Goal: Navigation & Orientation: Understand site structure

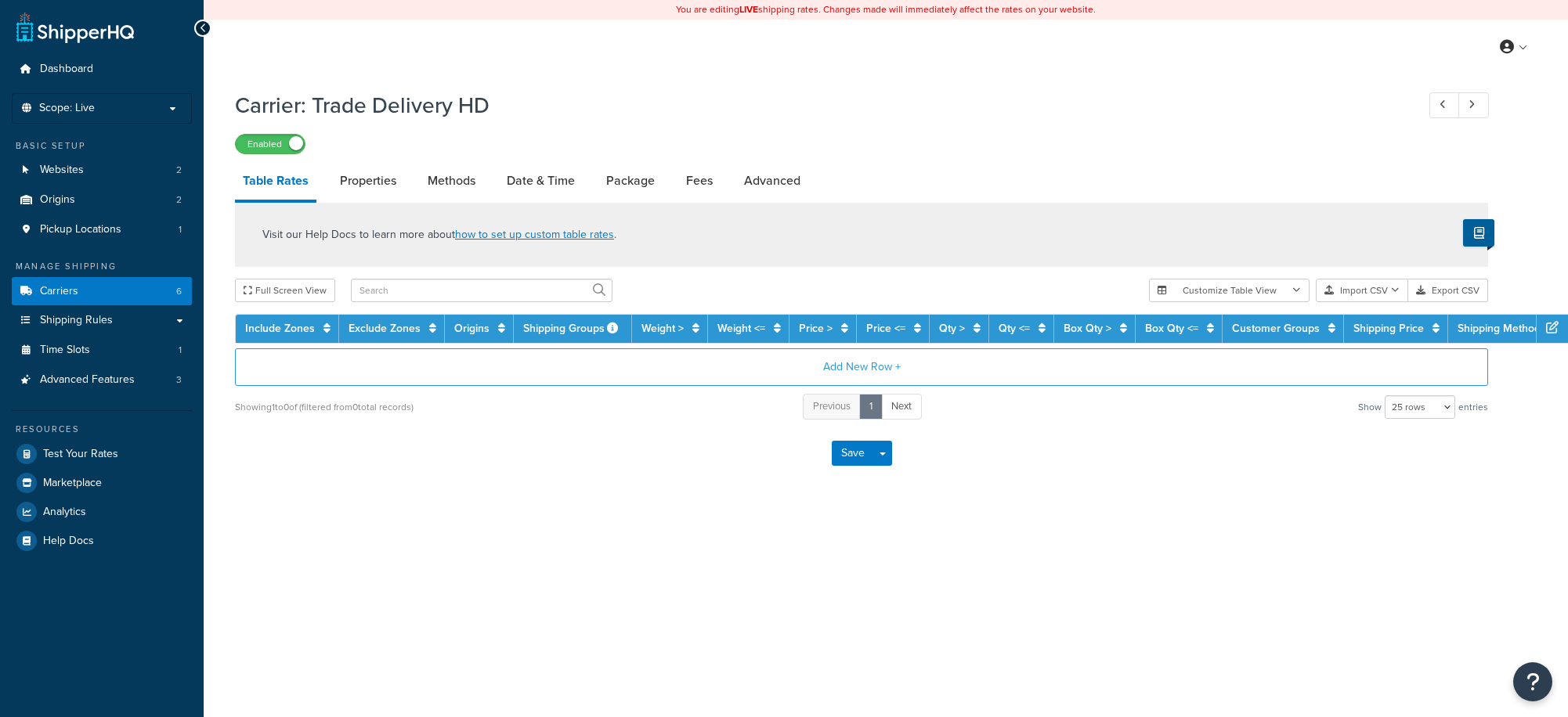
select select "25"
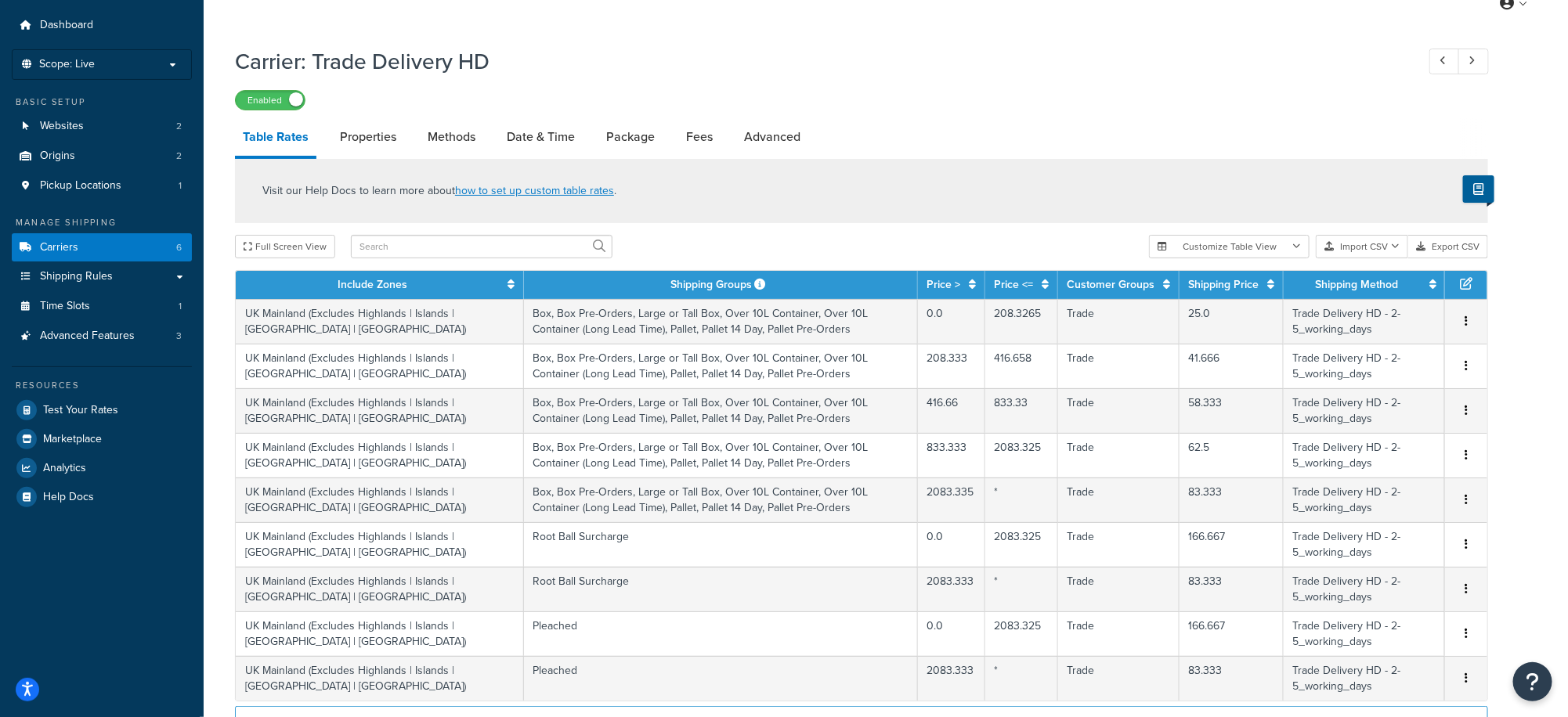
scroll to position [59, 0]
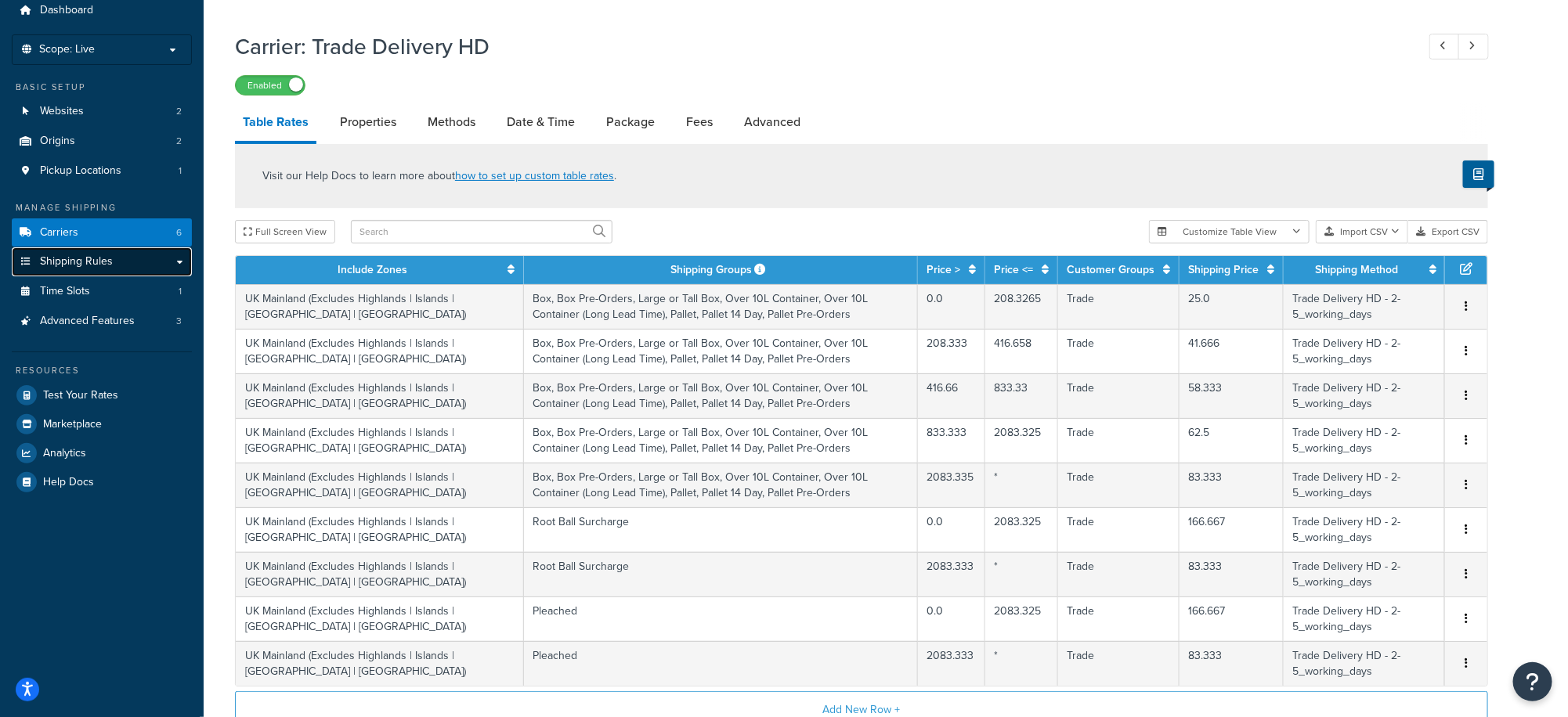
click at [101, 260] on span "Shipping Rules" at bounding box center [76, 262] width 73 height 13
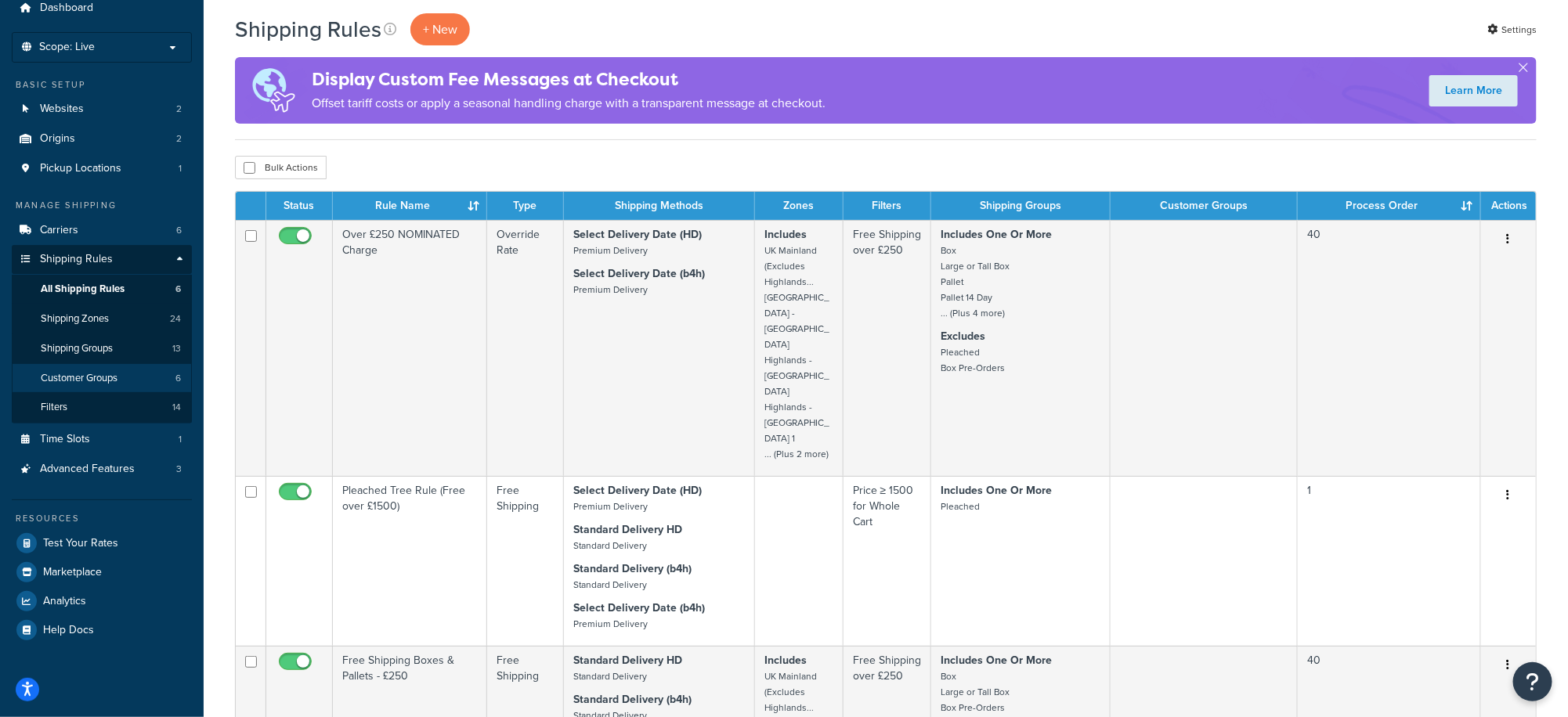
scroll to position [60, 0]
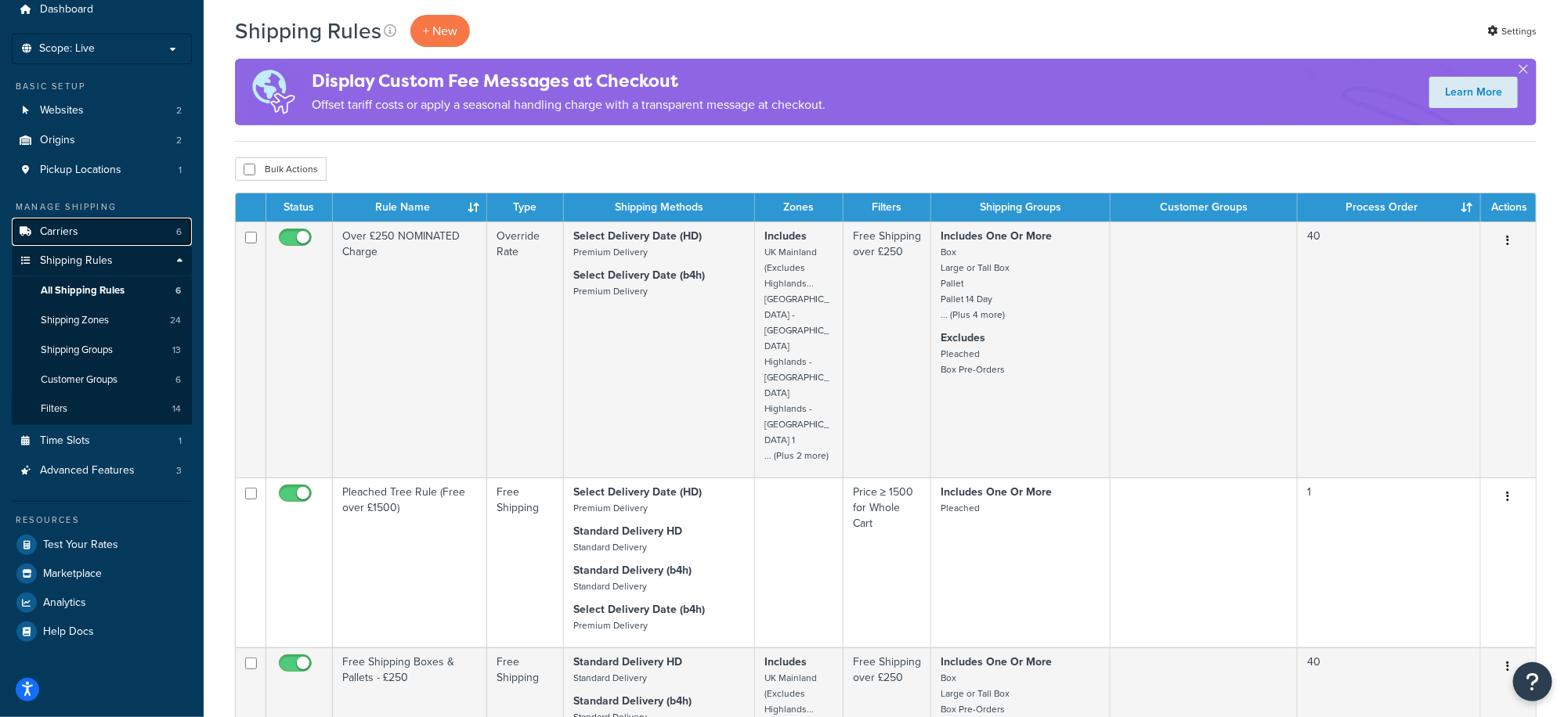
click at [93, 238] on link "Carriers 6" at bounding box center [101, 232] width 180 height 29
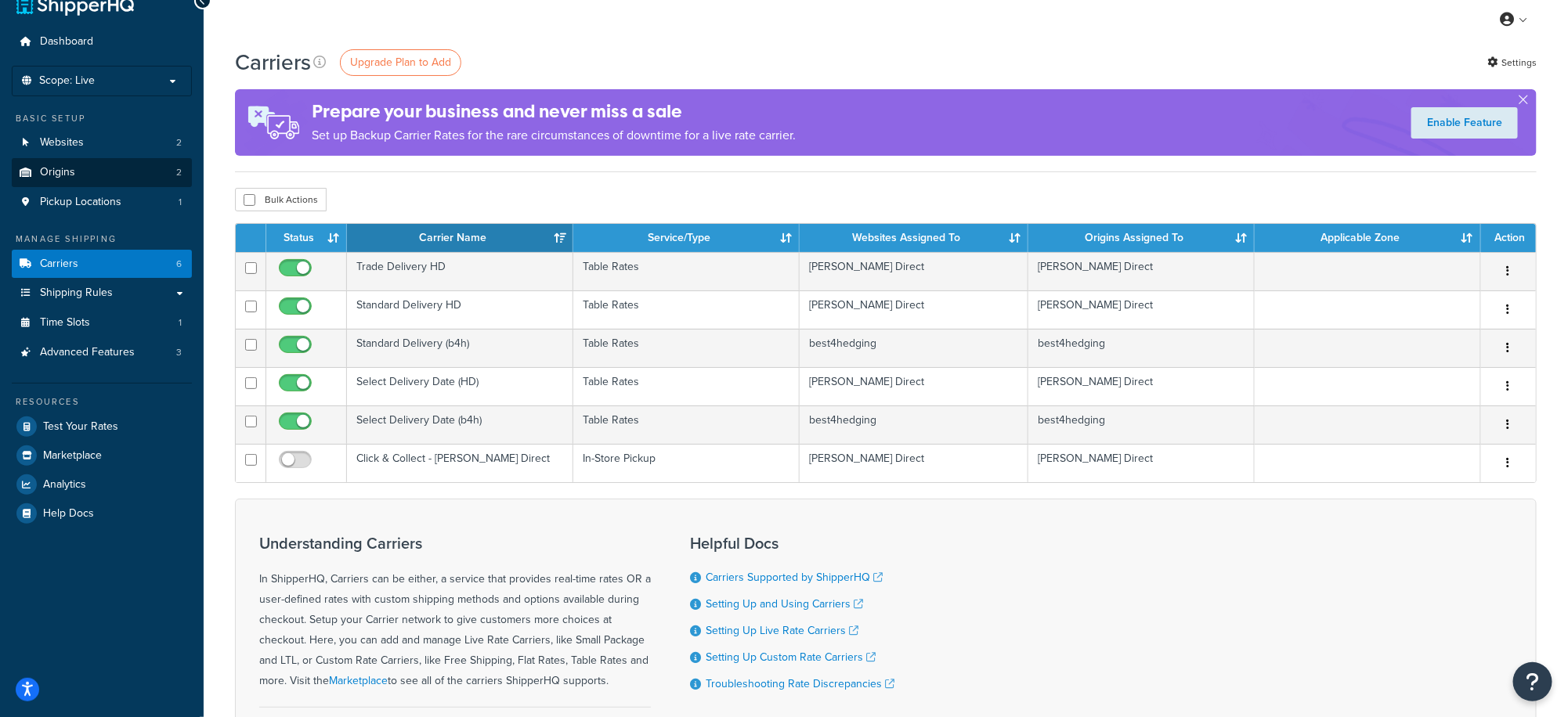
scroll to position [20, 0]
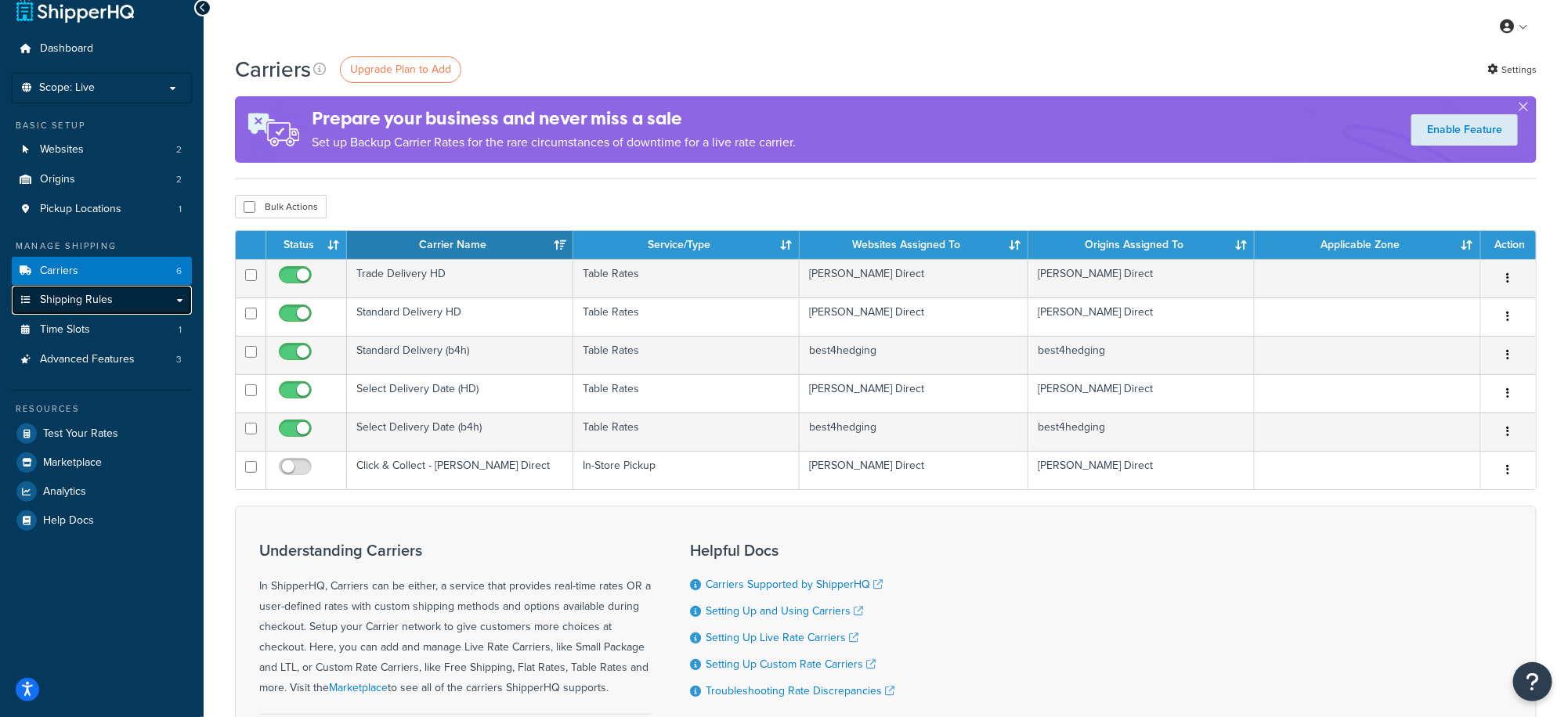
click at [119, 303] on link "Shipping Rules" at bounding box center [101, 300] width 180 height 29
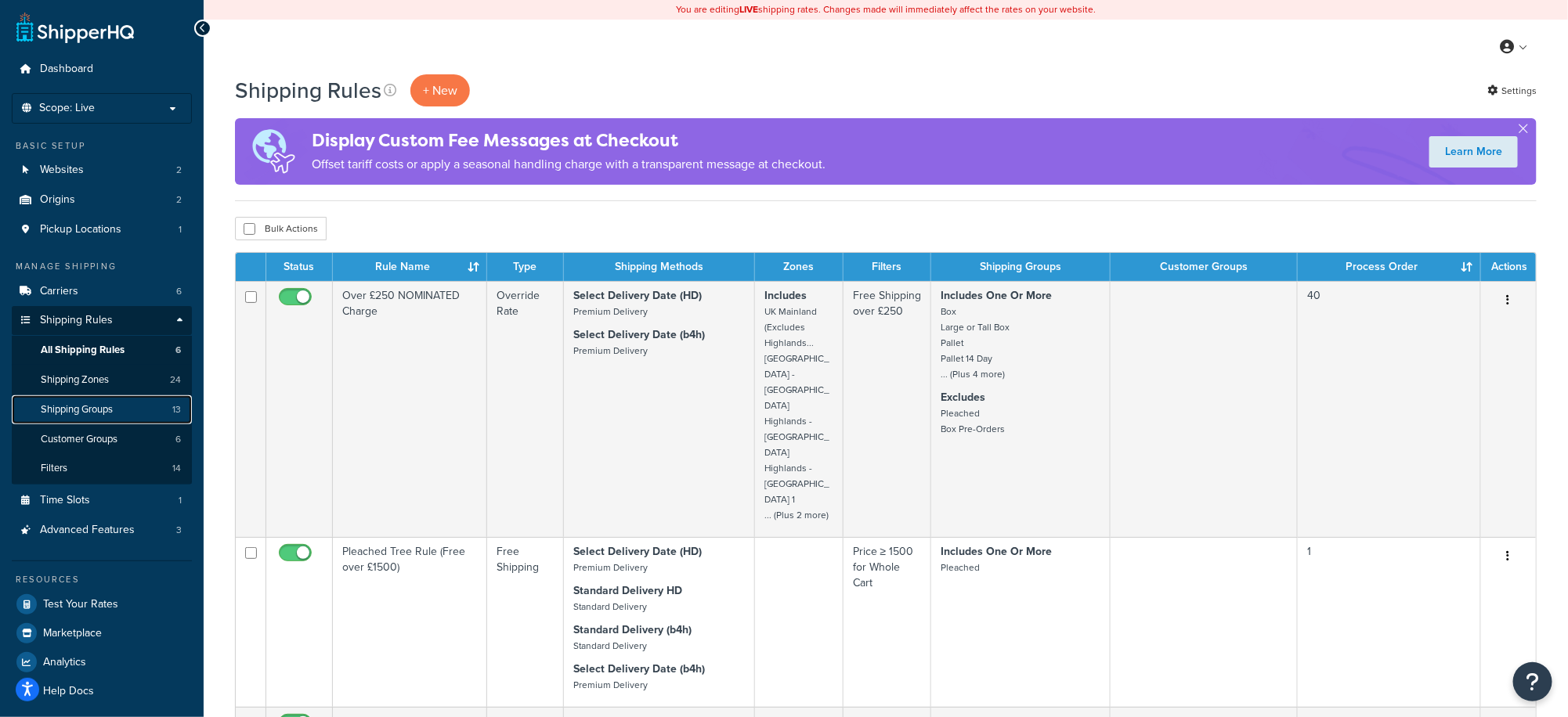
click at [132, 407] on link "Shipping Groups 13" at bounding box center [101, 410] width 180 height 29
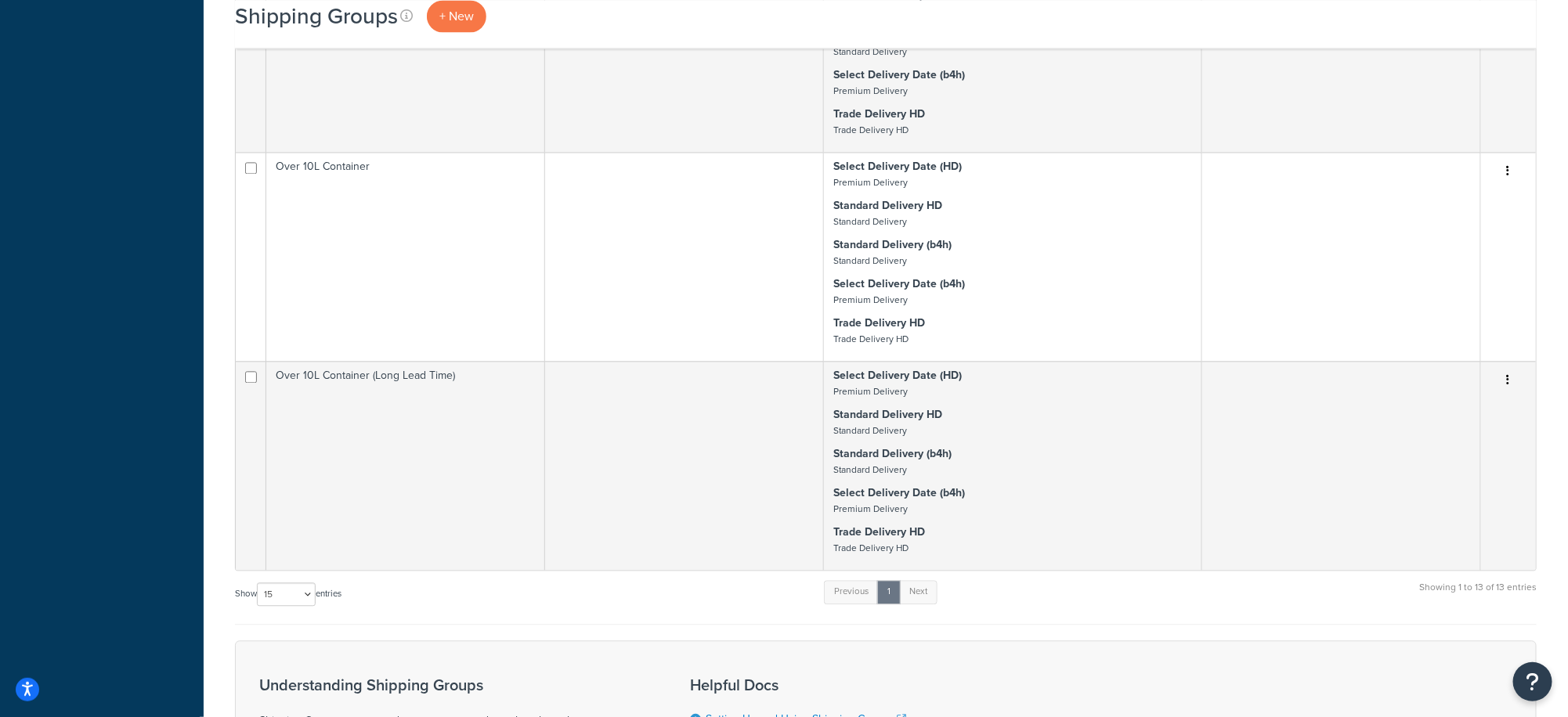
scroll to position [1776, 0]
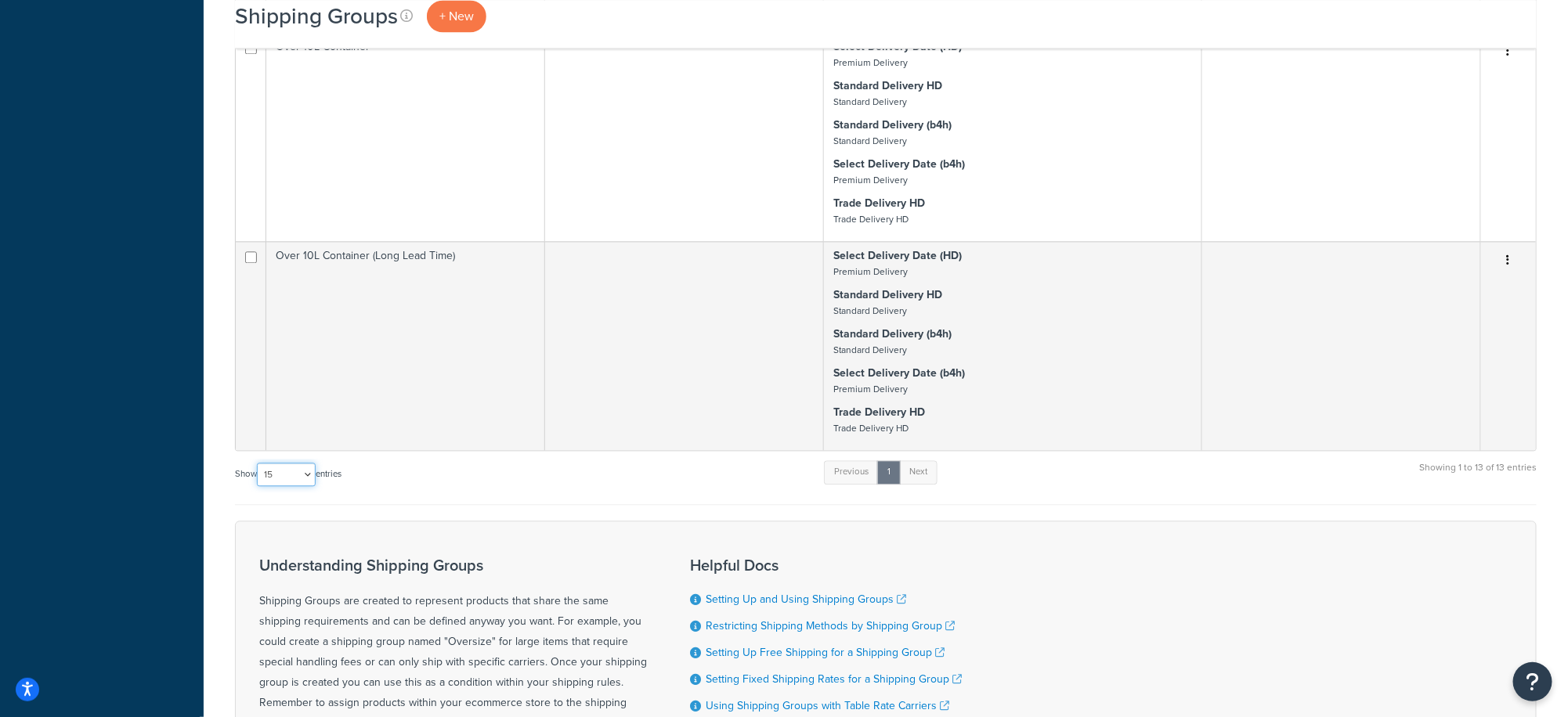
click at [295, 486] on select "10 15 25 50 100" at bounding box center [286, 475] width 59 height 24
select select "100"
click at [259, 481] on select "10 15 25 50 100" at bounding box center [286, 475] width 59 height 24
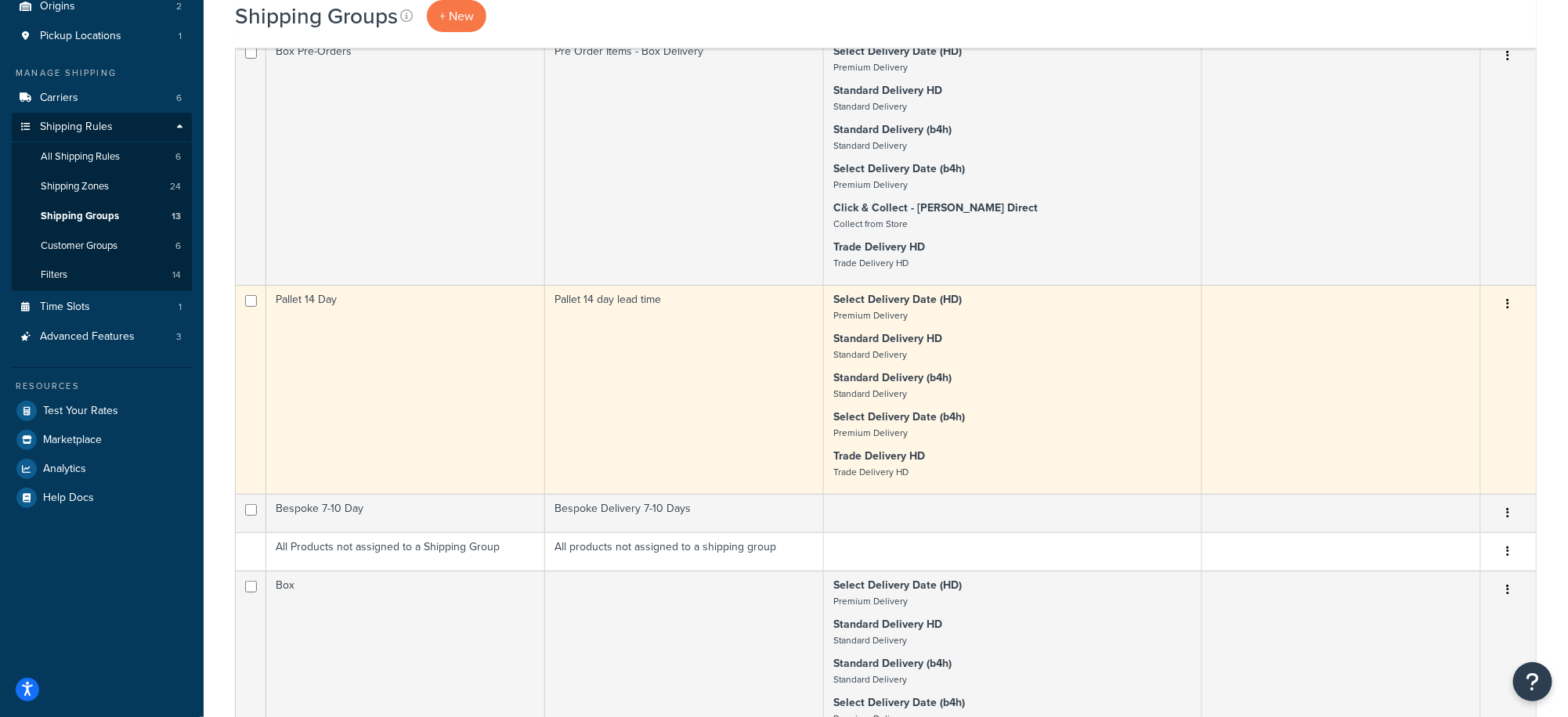
scroll to position [198, 0]
